Goal: Information Seeking & Learning: Learn about a topic

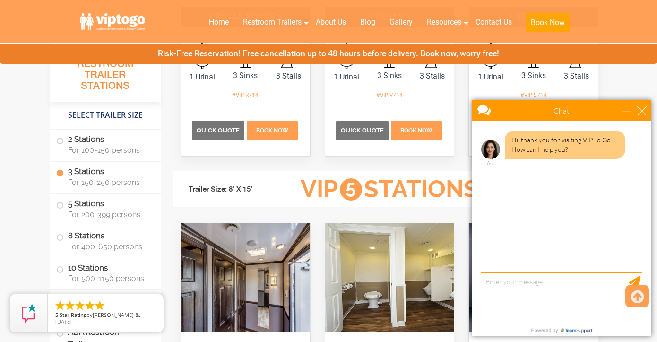
scroll to position [1299, 0]
click at [114, 136] on label "2 Stations For 100-150 persons" at bounding box center [105, 144] width 98 height 29
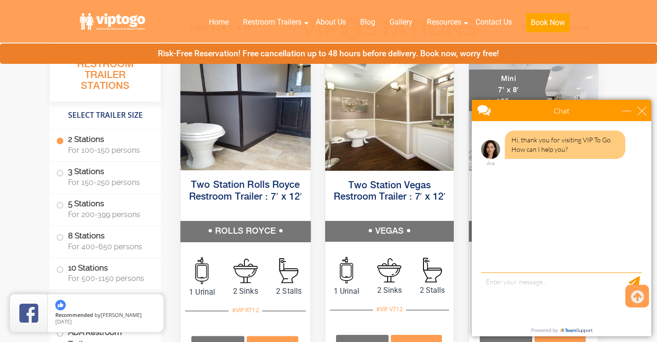
scroll to position [431, 0]
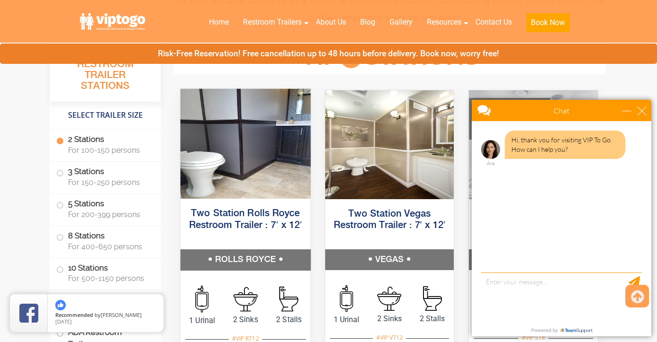
click at [247, 198] on img at bounding box center [246, 144] width 130 height 110
click at [246, 219] on h5 "Two Station Rolls Royce Restroom Trailer : 7′ x 12′" at bounding box center [246, 225] width 130 height 48
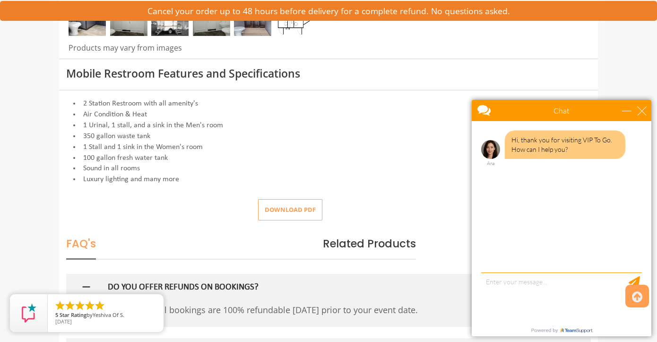
scroll to position [340, 0]
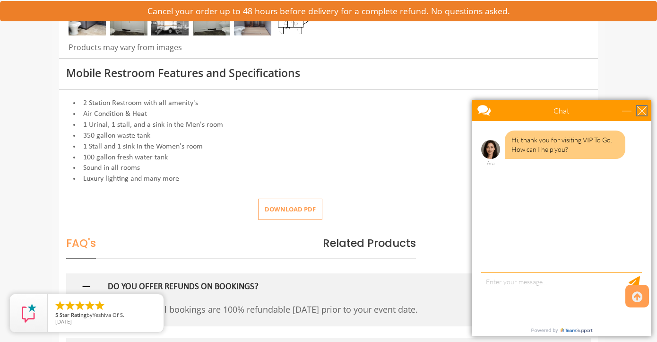
click at [639, 110] on div "close" at bounding box center [641, 110] width 9 height 9
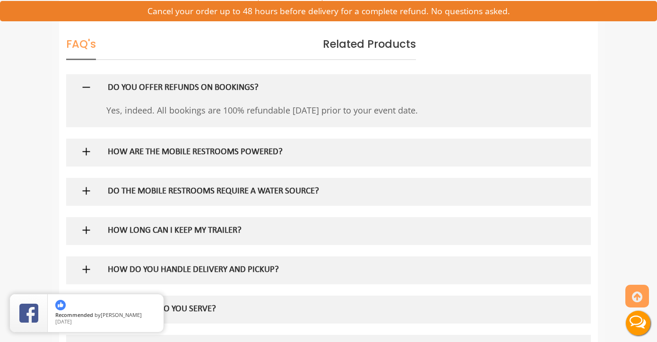
scroll to position [544, 0]
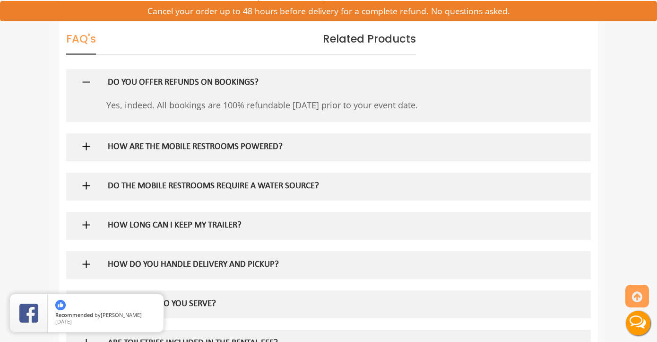
click at [443, 136] on div "HOW ARE THE MOBILE RESTROOMS POWERED?" at bounding box center [314, 146] width 426 height 27
click at [245, 137] on div "HOW ARE THE MOBILE RESTROOMS POWERED?" at bounding box center [314, 146] width 426 height 27
click at [233, 142] on h5 "HOW ARE THE MOBILE RESTROOMS POWERED?" at bounding box center [313, 147] width 411 height 10
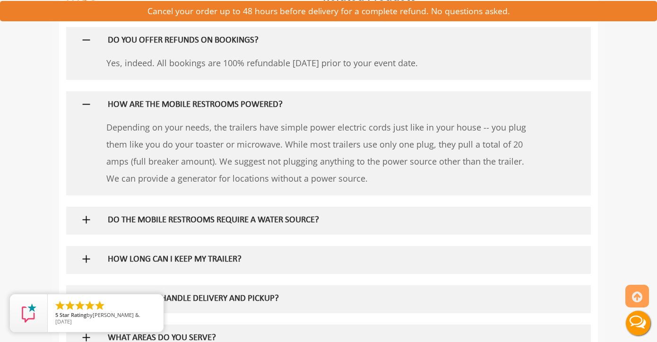
scroll to position [588, 0]
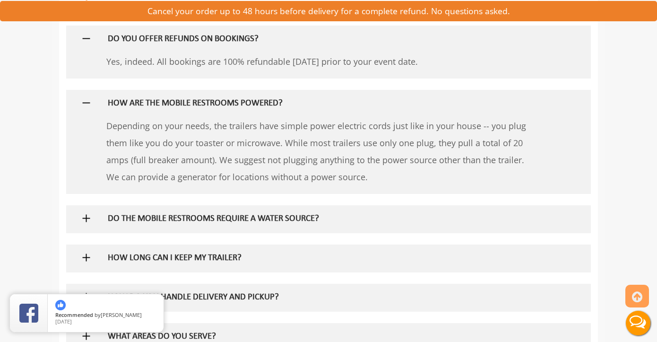
click at [224, 207] on div "DO THE MOBILE RESTROOMS REQUIRE A WATER SOURCE?" at bounding box center [314, 218] width 426 height 27
click at [183, 214] on h5 "DO THE MOBILE RESTROOMS REQUIRE A WATER SOURCE?" at bounding box center [313, 219] width 411 height 10
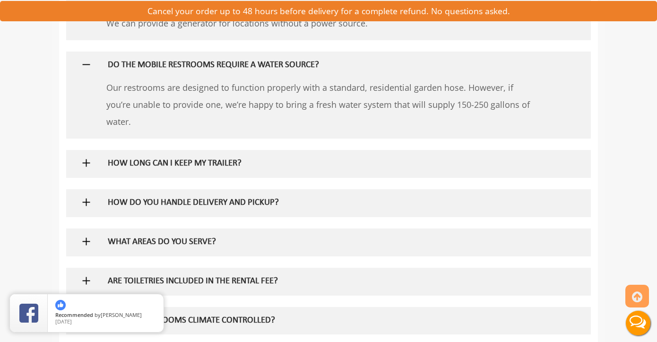
scroll to position [744, 0]
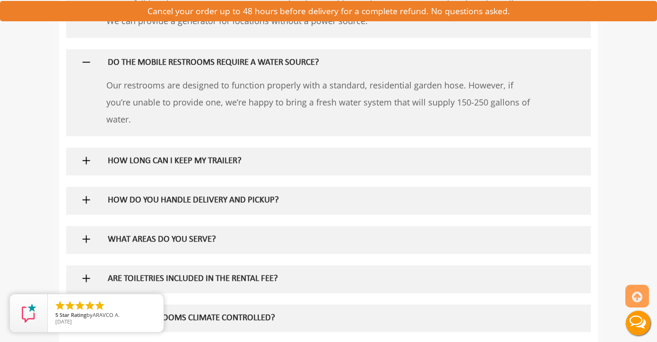
click at [183, 197] on h5 "HOW DO YOU HANDLE DELIVERY AND PICKUP?" at bounding box center [313, 201] width 411 height 10
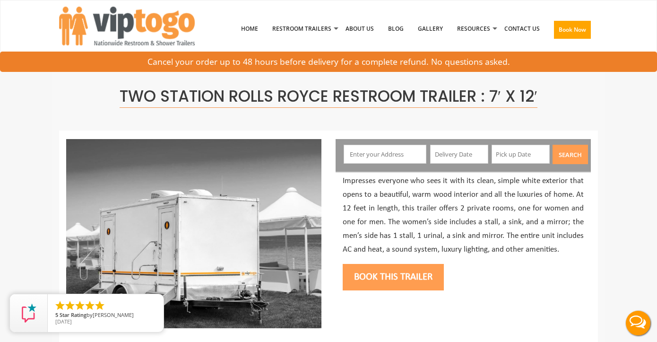
scroll to position [0, 0]
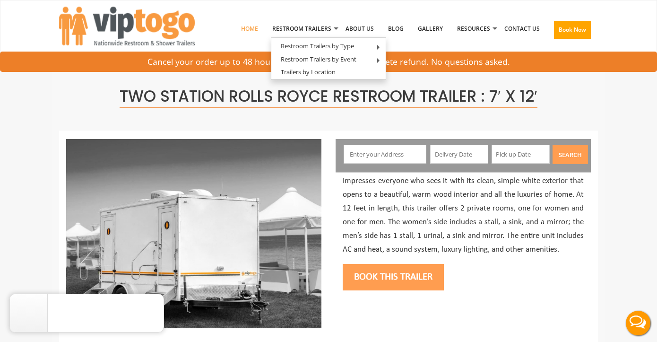
click at [249, 33] on link "Home" at bounding box center [249, 28] width 31 height 49
